Goal: Transaction & Acquisition: Book appointment/travel/reservation

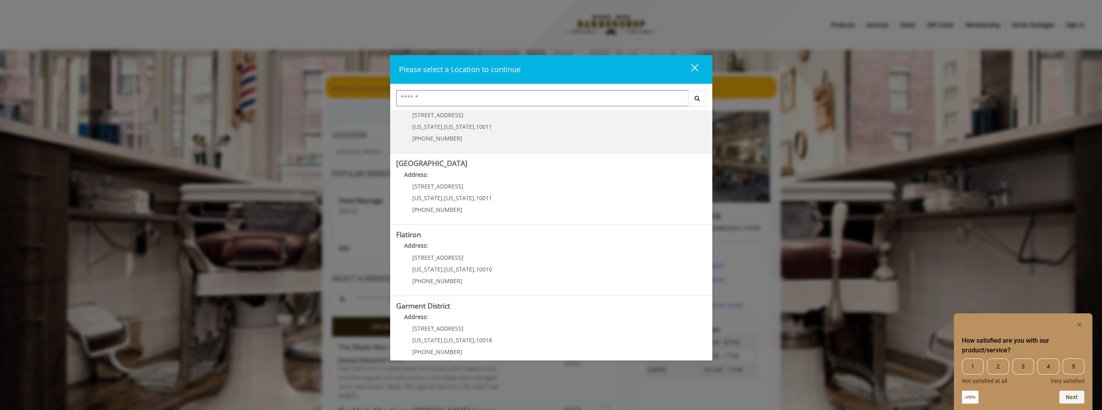
scroll to position [109, 0]
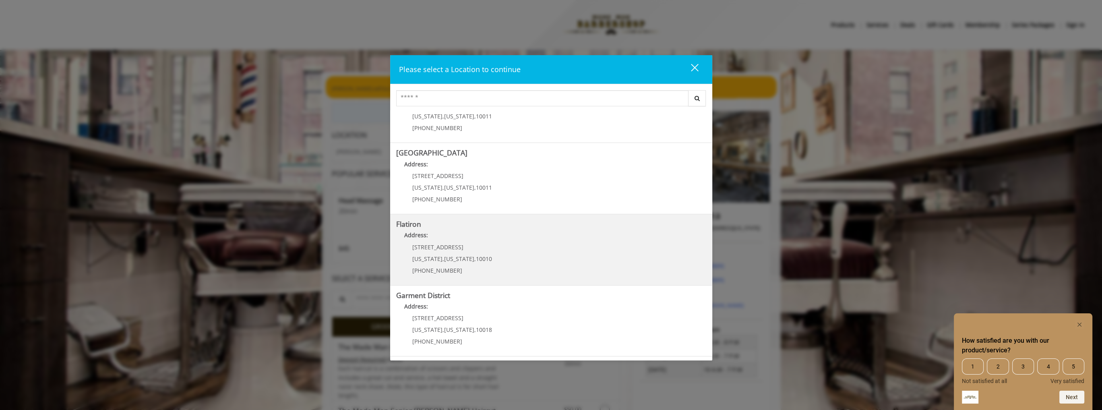
click at [441, 240] on "Address:" at bounding box center [551, 237] width 310 height 13
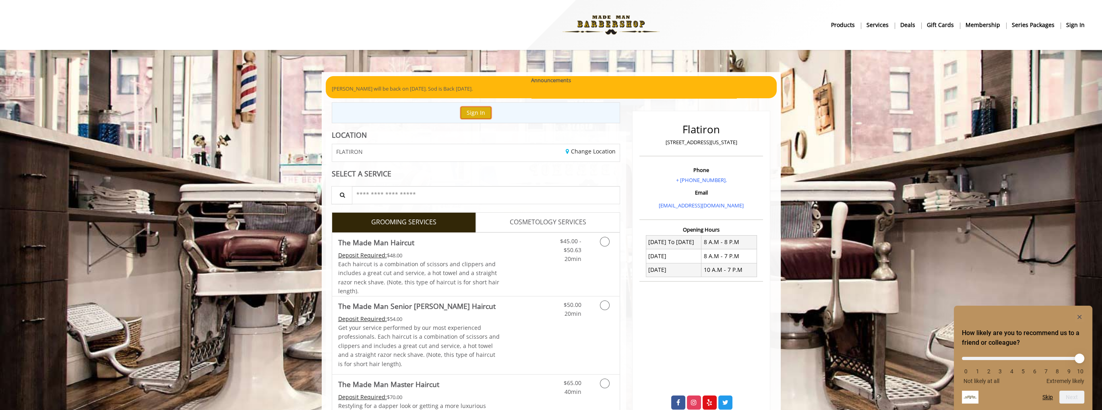
click at [476, 115] on button "Sign In" at bounding box center [476, 113] width 31 height 12
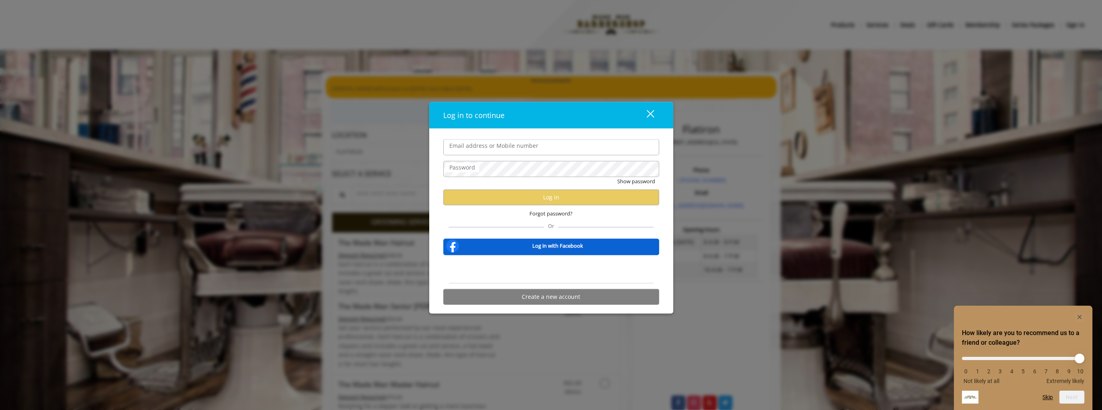
type input "**********"
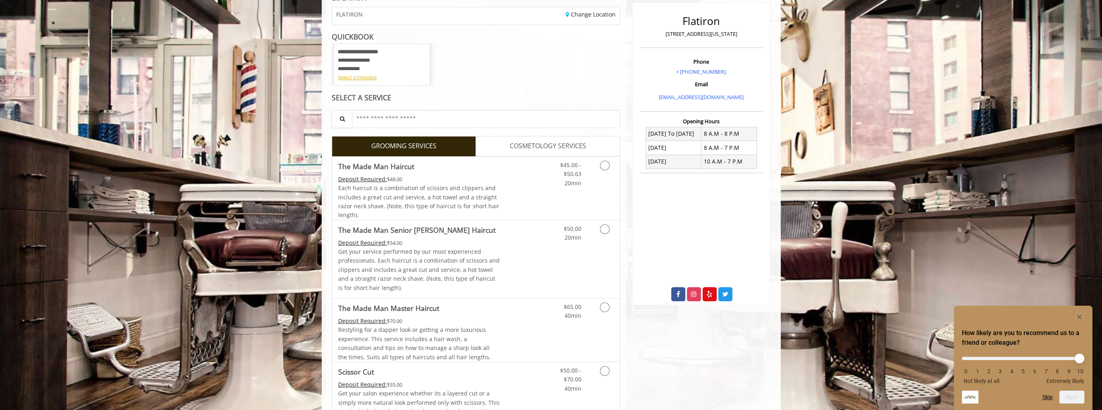
scroll to position [121, 0]
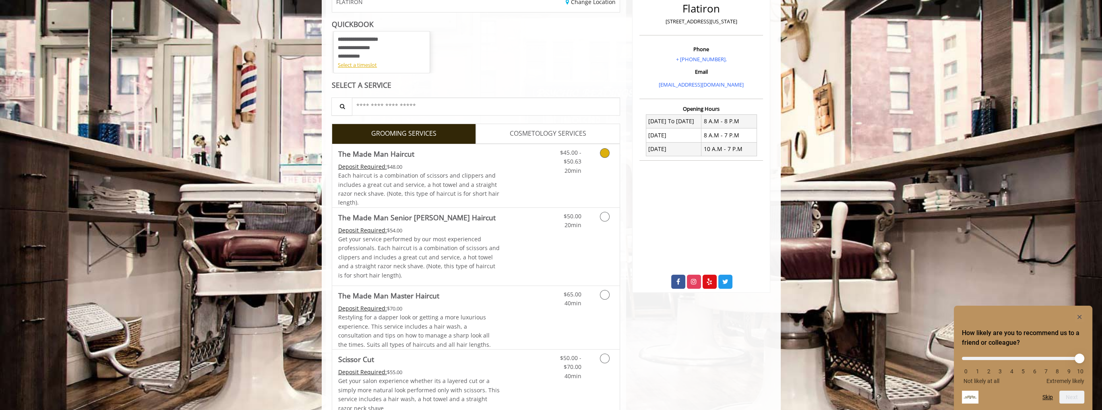
click at [607, 152] on icon "Grooming services" at bounding box center [605, 153] width 10 height 10
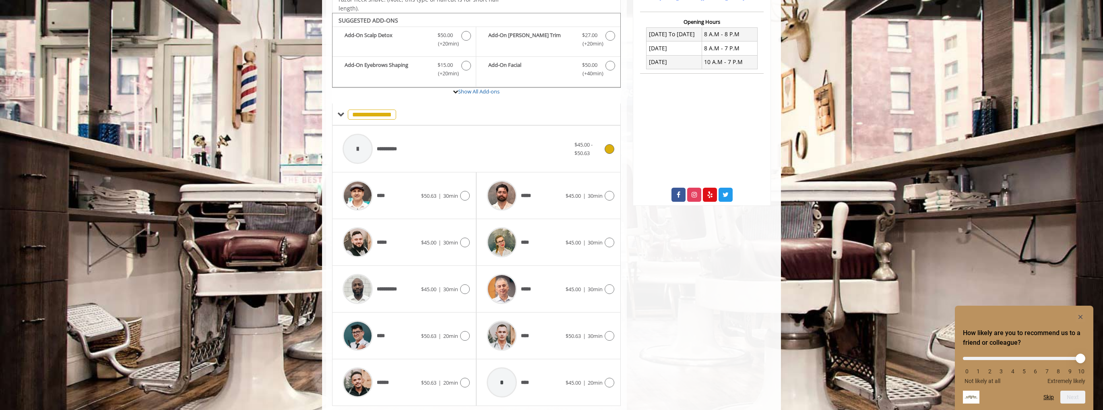
scroll to position [221, 0]
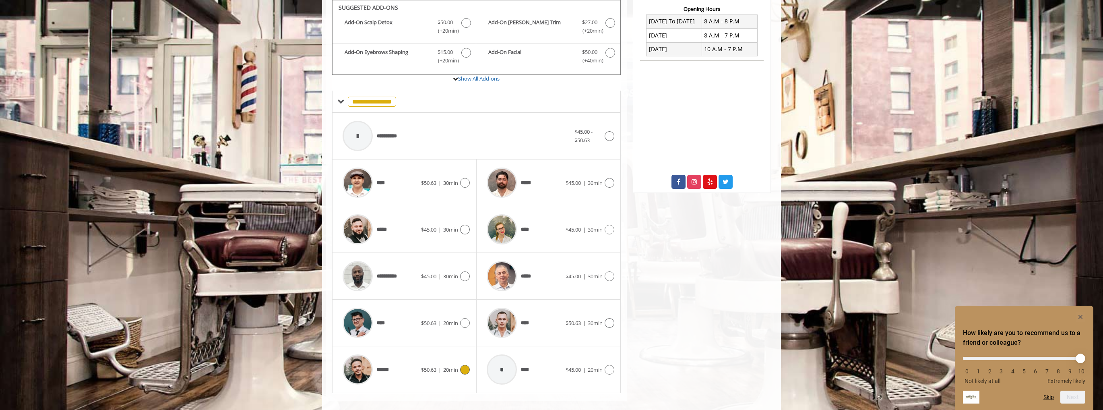
click at [467, 368] on icon at bounding box center [465, 370] width 10 height 10
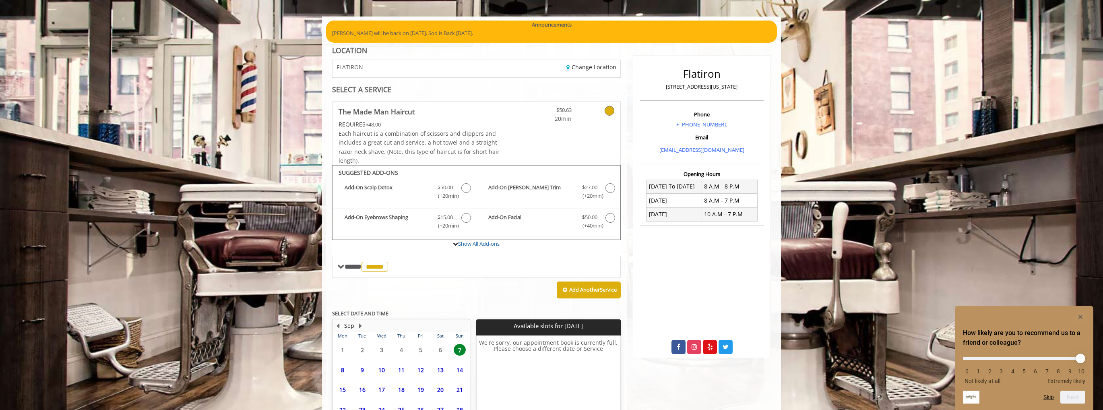
scroll to position [129, 0]
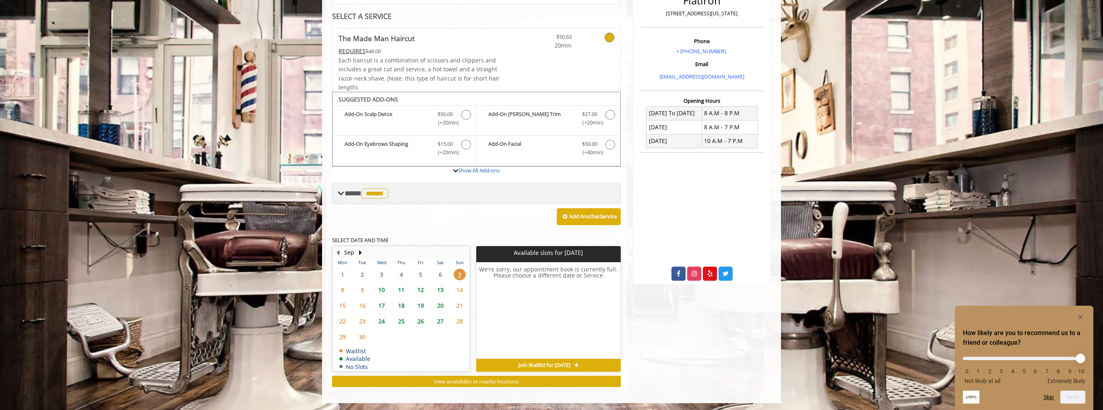
click at [343, 194] on span at bounding box center [340, 193] width 7 height 7
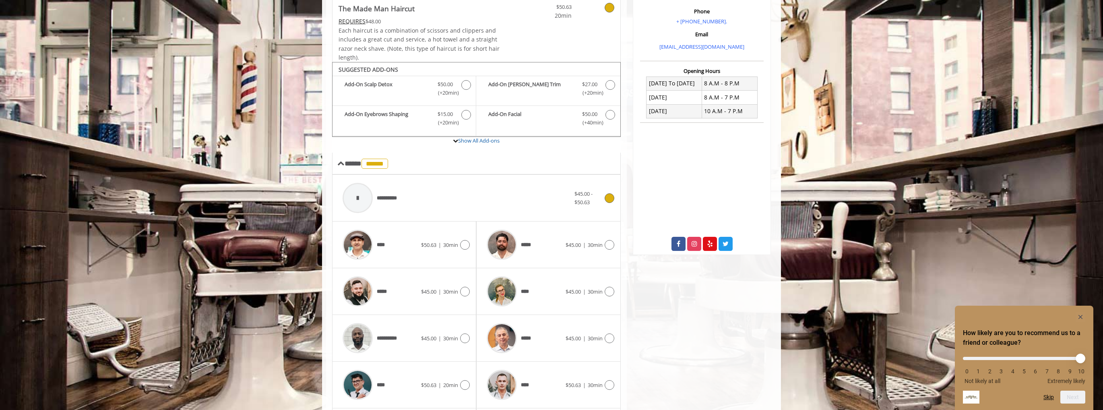
scroll to position [209, 0]
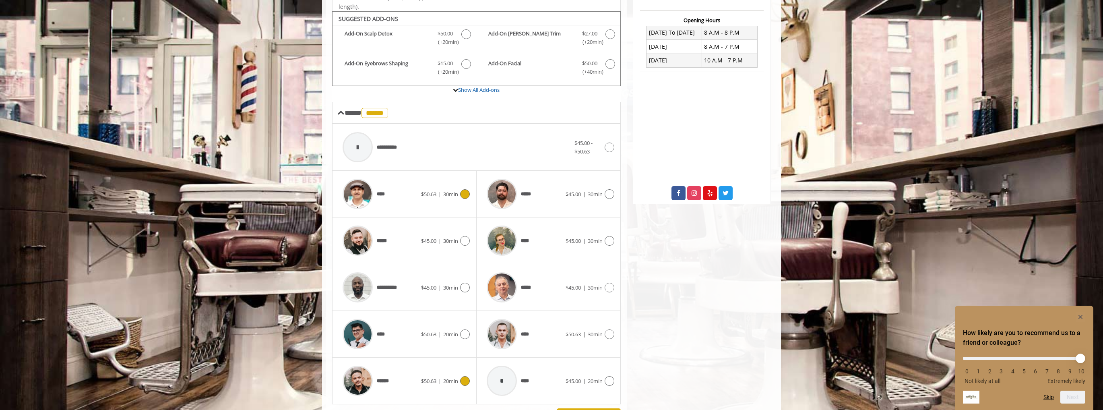
click at [467, 194] on icon at bounding box center [465, 194] width 10 height 10
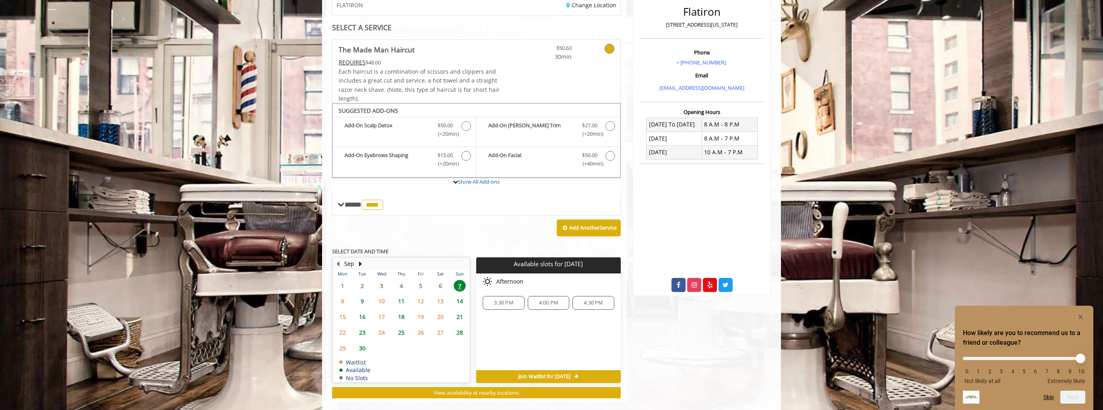
scroll to position [129, 0]
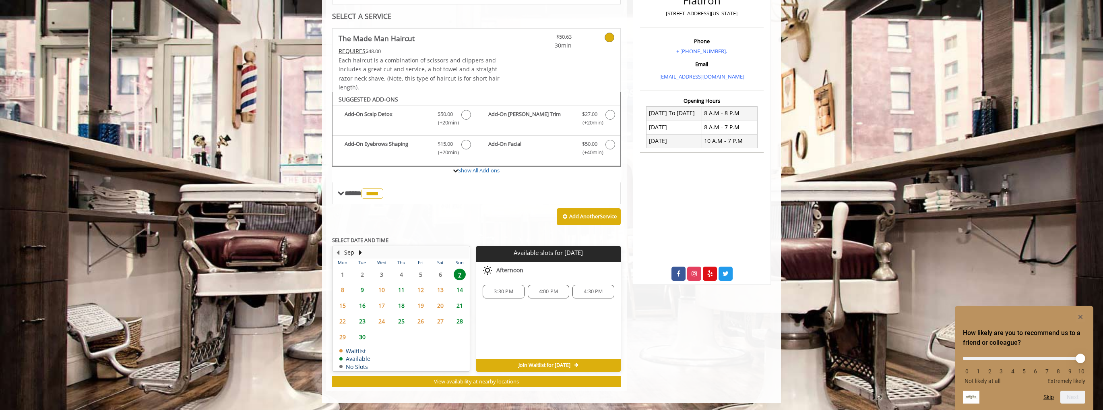
click at [586, 288] on span "4:30 PM" at bounding box center [593, 291] width 19 height 6
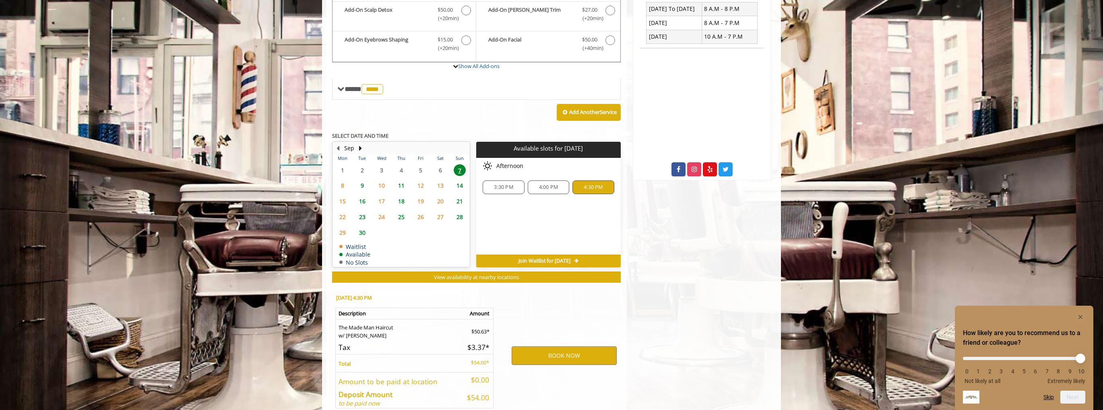
scroll to position [274, 0]
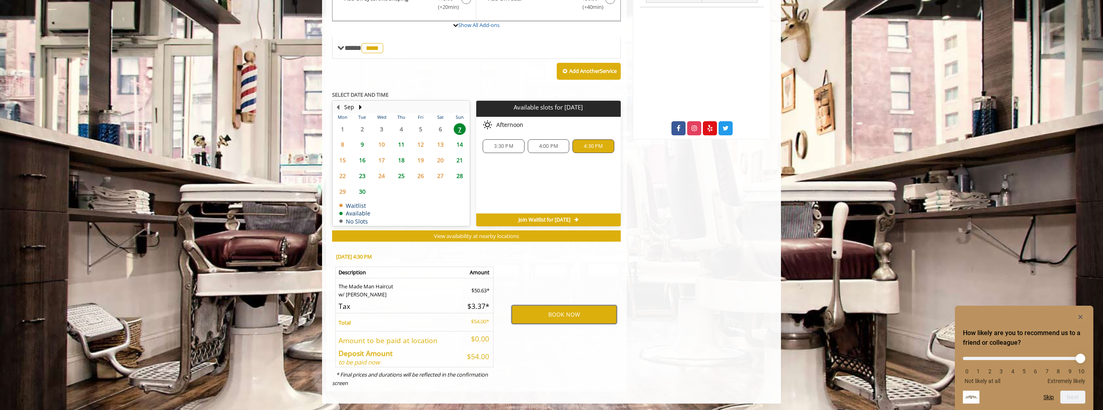
click at [559, 313] on button "BOOK NOW" at bounding box center [564, 314] width 105 height 19
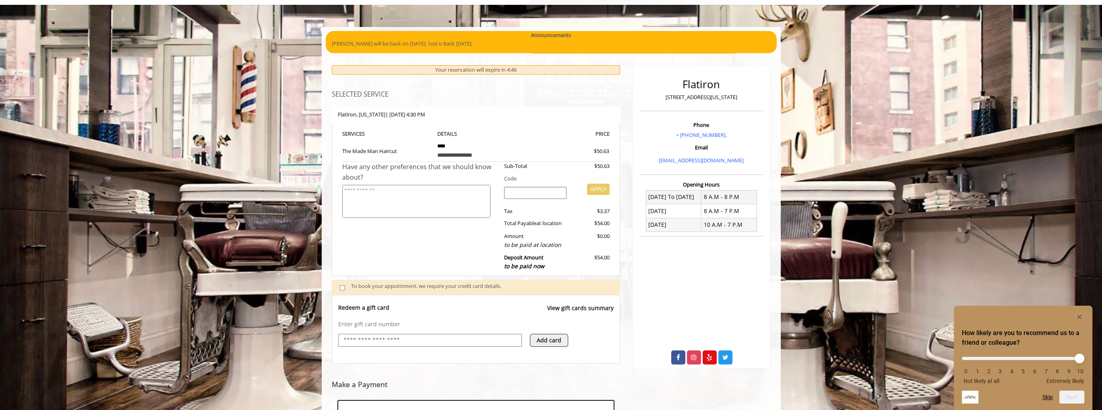
scroll to position [166, 0]
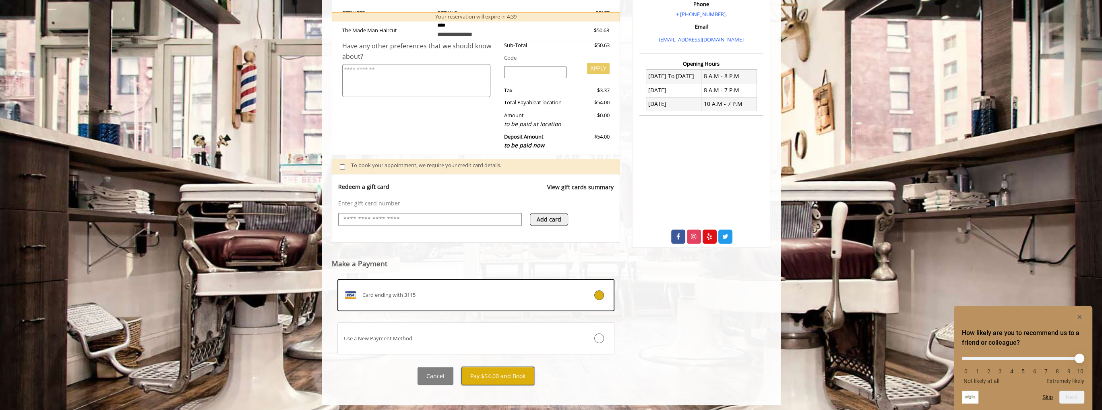
click at [492, 375] on button "Pay $54.00 and Book" at bounding box center [497, 376] width 73 height 18
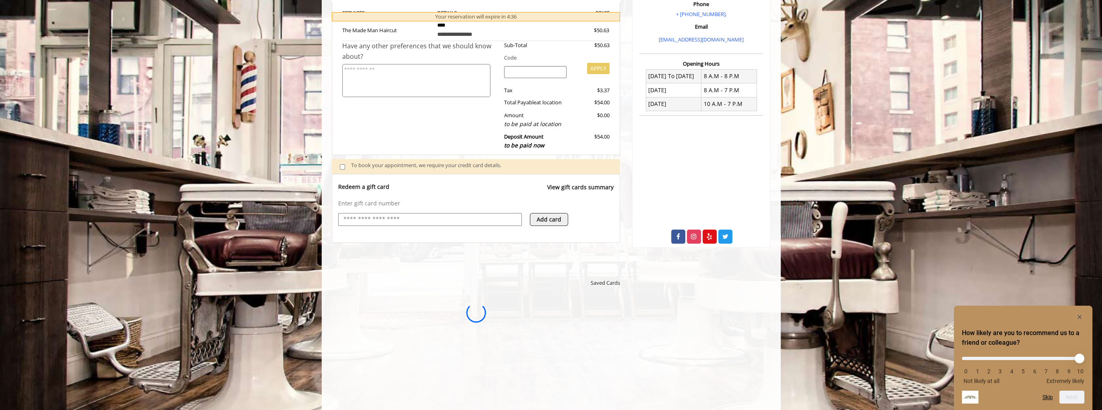
scroll to position [0, 0]
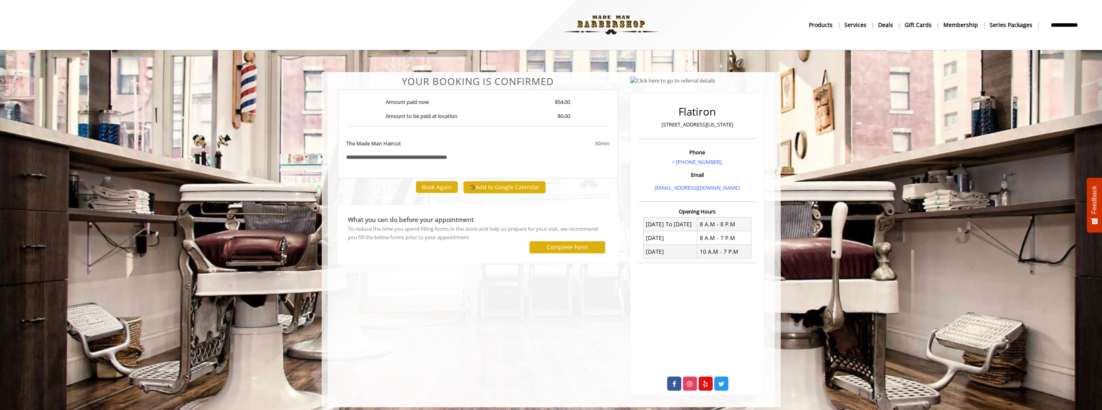
click at [345, 160] on div "**********" at bounding box center [478, 157] width 276 height 8
click at [506, 187] on button "Add to Google Calendar" at bounding box center [504, 187] width 82 height 12
